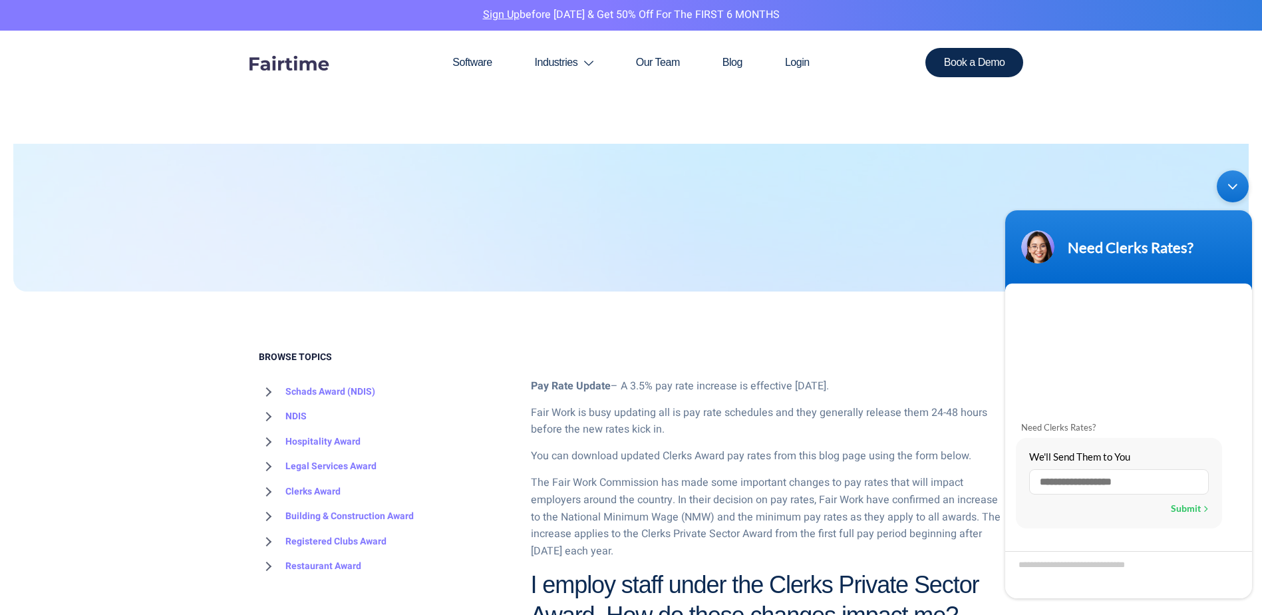
scroll to position [266, 0]
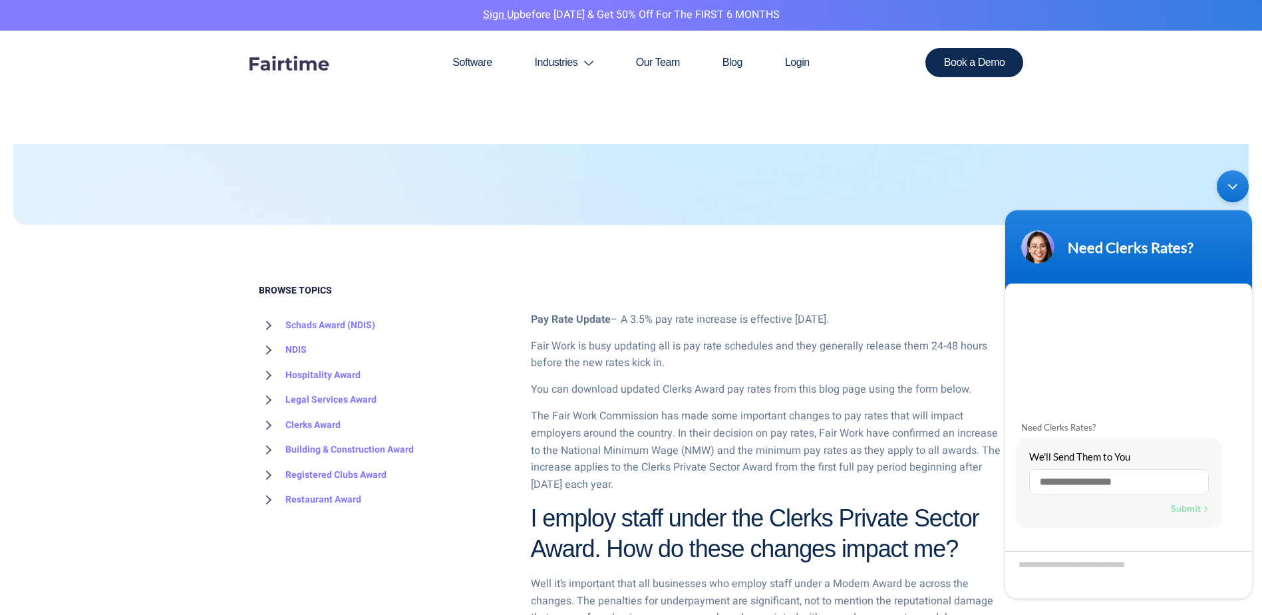
click at [1229, 188] on div "Minimize live chat window" at bounding box center [1233, 186] width 32 height 32
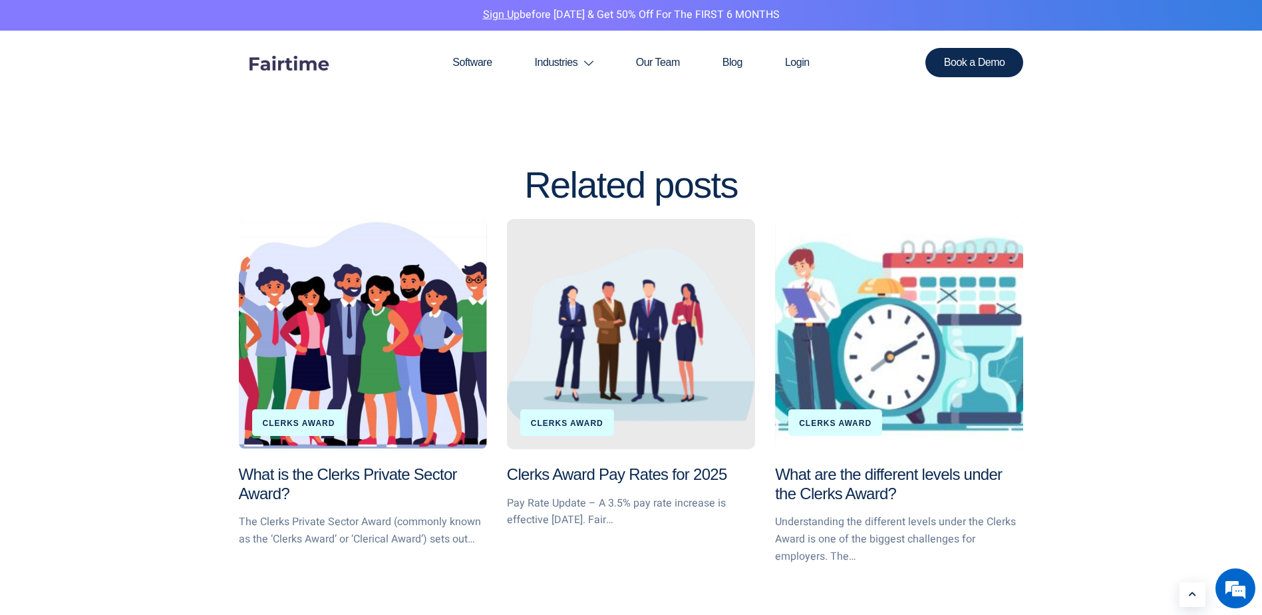
scroll to position [1997, 0]
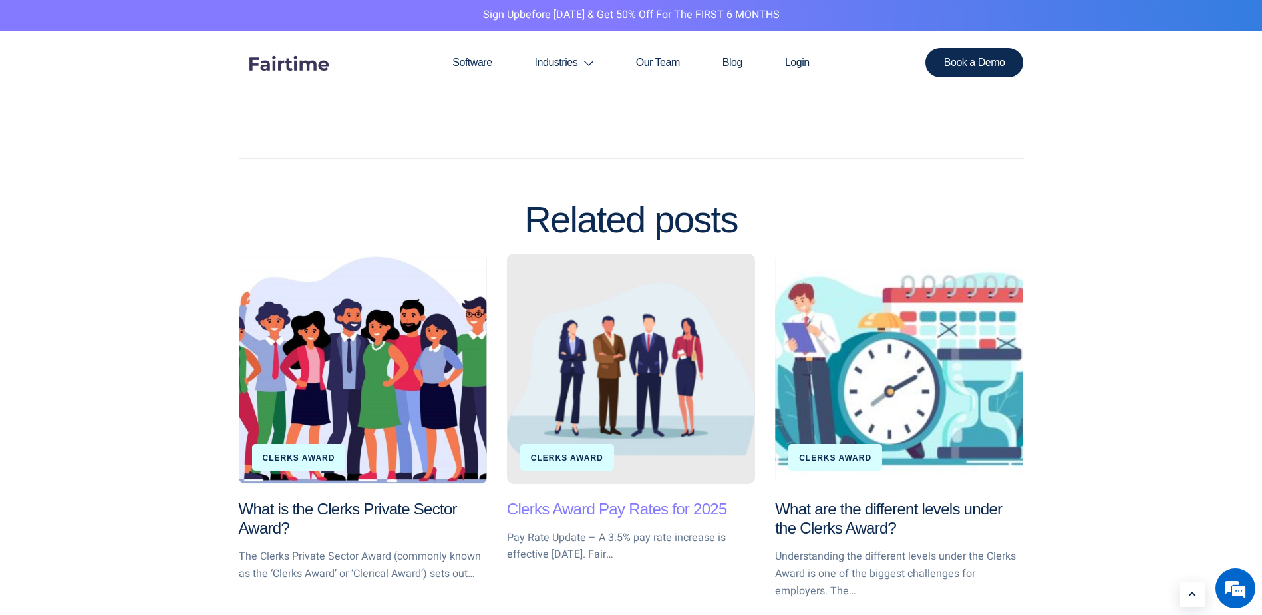
click at [586, 504] on link "Clerks Award Pay Rates for 2025" at bounding box center [617, 509] width 220 height 18
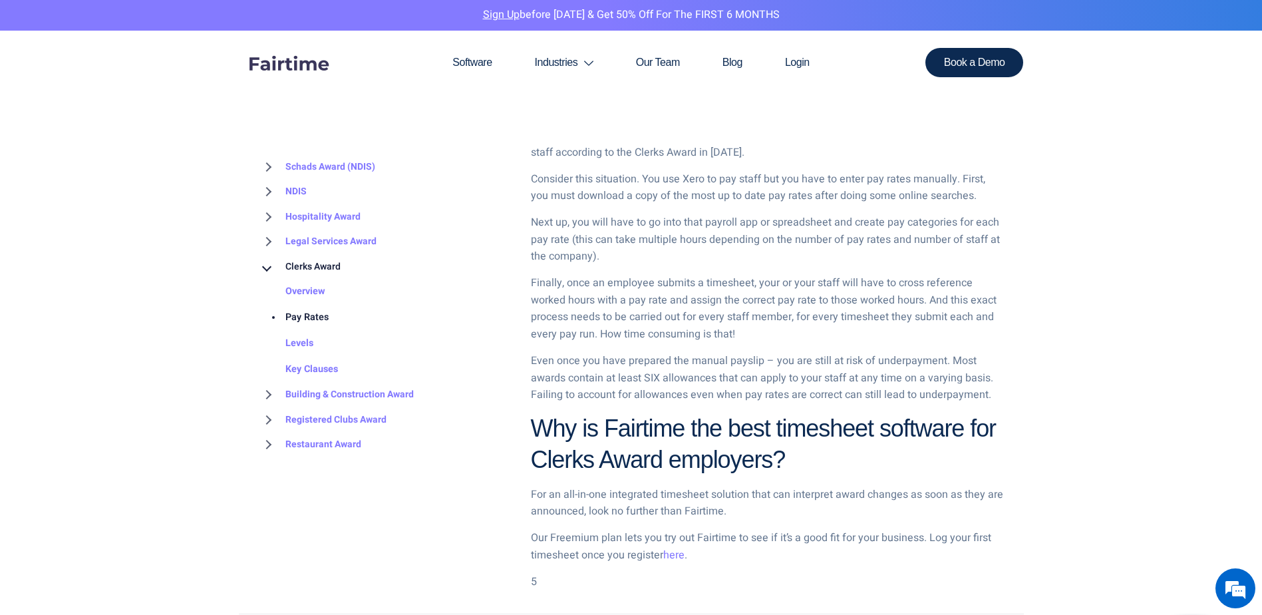
scroll to position [1863, 0]
